Goal: Obtain resource: Download file/media

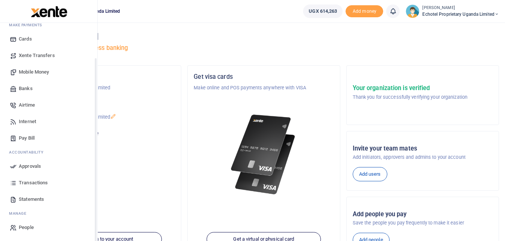
scroll to position [43, 0]
click at [31, 199] on span "Statements" at bounding box center [31, 200] width 25 height 8
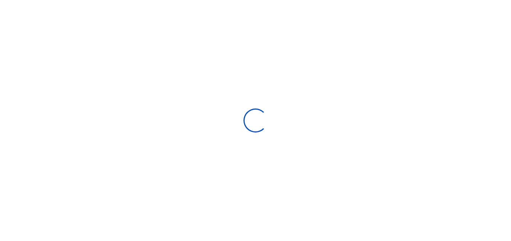
select select "ALL"
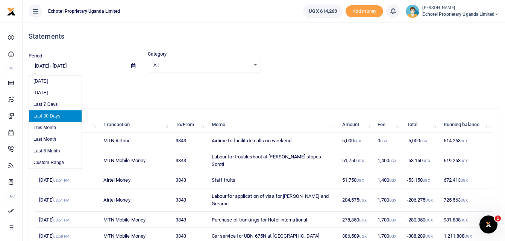
click at [71, 62] on input "[DATE] - [DATE]" at bounding box center [77, 66] width 97 height 13
click at [48, 162] on li "Custom Range" at bounding box center [55, 163] width 53 height 12
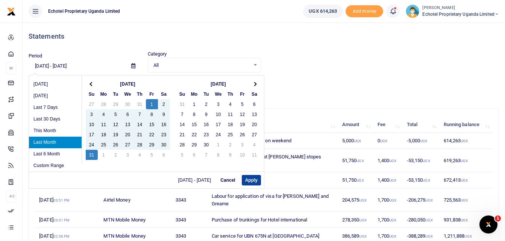
click at [258, 181] on button "Apply" at bounding box center [251, 180] width 19 height 11
type input "[DATE] - [DATE]"
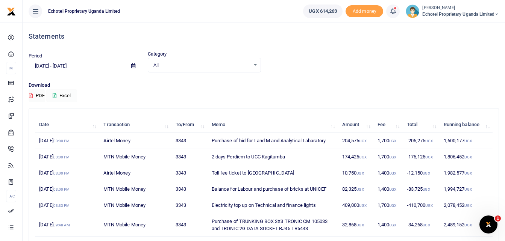
click at [67, 97] on button "Excel" at bounding box center [61, 96] width 31 height 13
click at [39, 96] on button "PDF" at bounding box center [37, 96] width 17 height 13
click at [163, 97] on div "Download PDF Excel" at bounding box center [264, 92] width 470 height 21
click at [301, 61] on div "Period [DATE] - [DATE] Category All Select an option... All Credit Debit Transa…" at bounding box center [264, 61] width 476 height 22
